Goal: Task Accomplishment & Management: Manage account settings

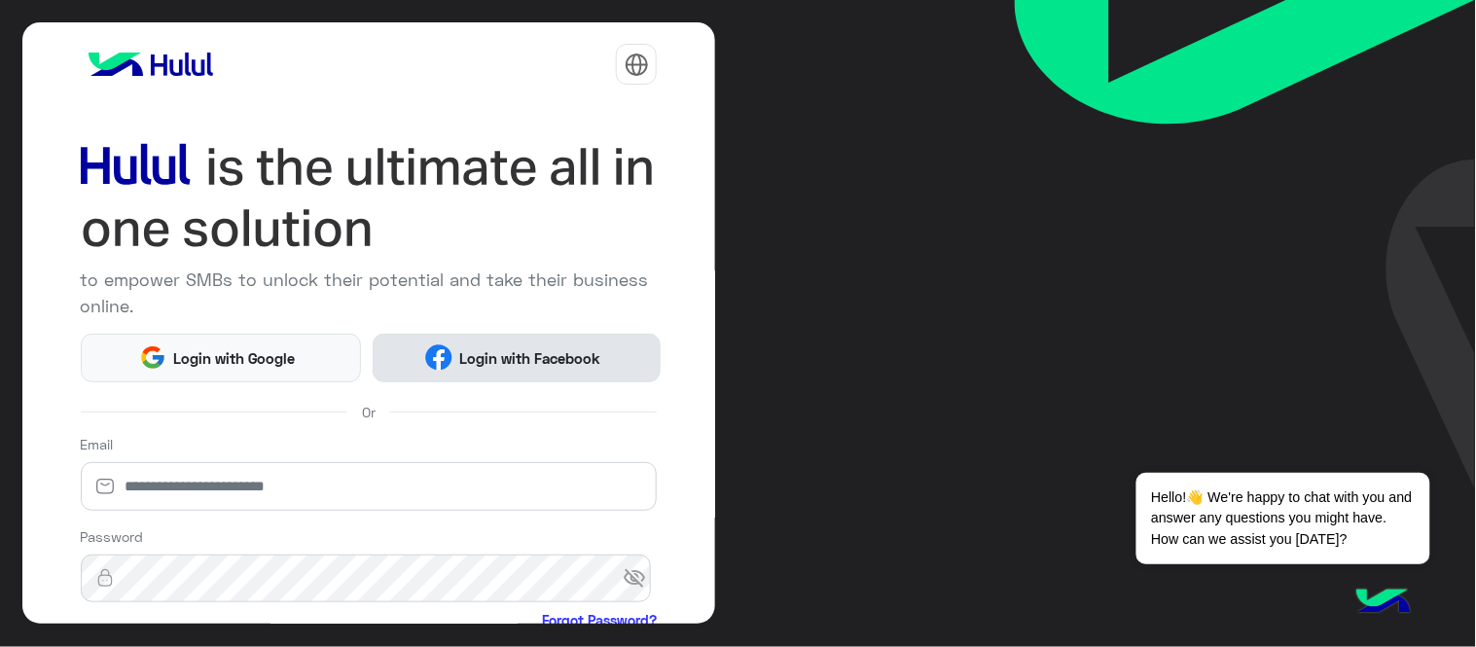
click at [469, 360] on span "Login with Facebook" at bounding box center [531, 358] width 156 height 22
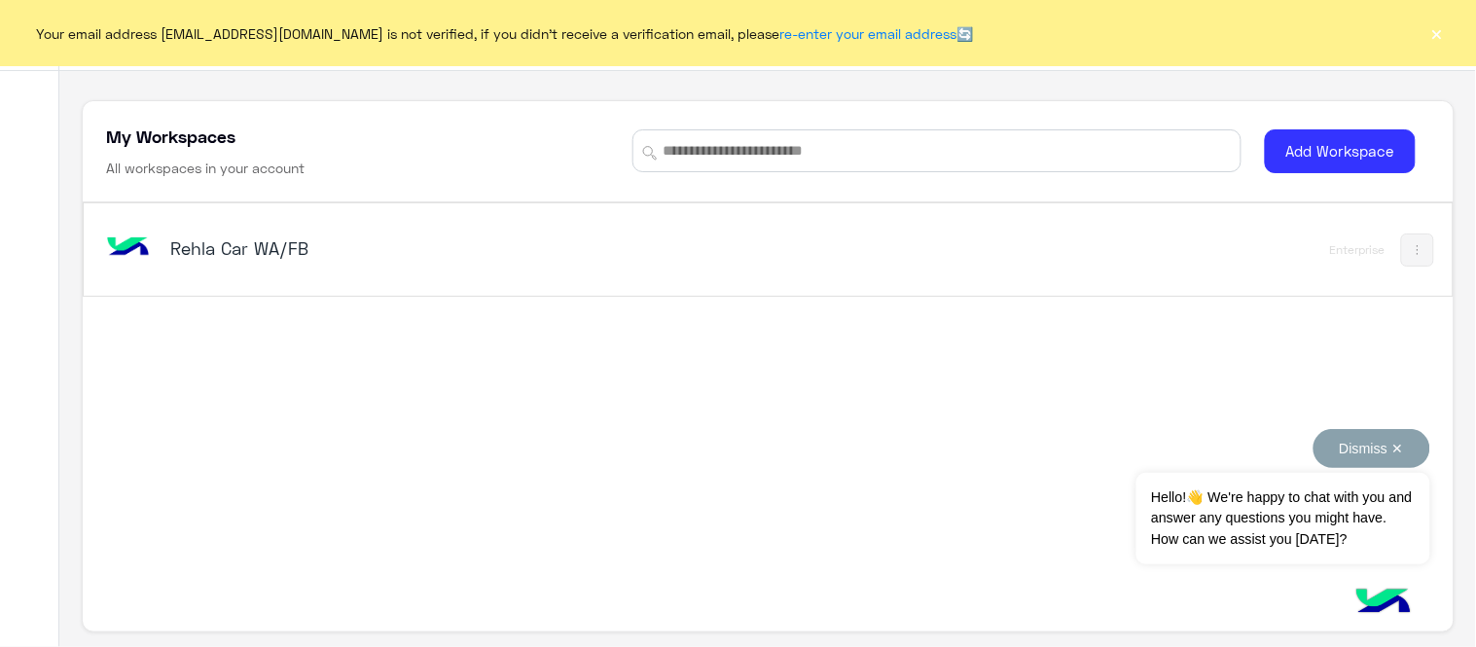
click at [1362, 449] on button "Dismiss ✕" at bounding box center [1372, 448] width 117 height 39
